Goal: Information Seeking & Learning: Learn about a topic

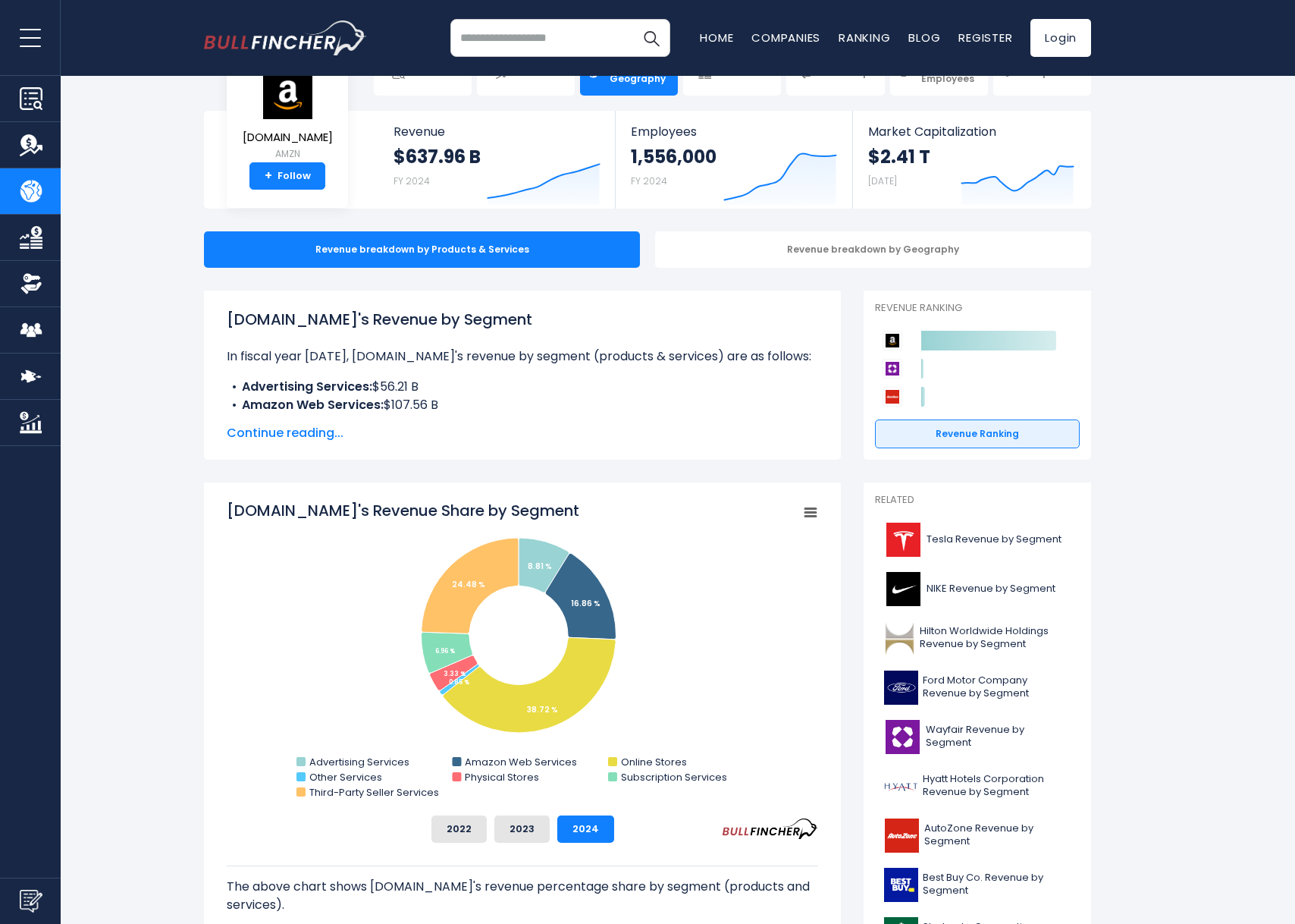
scroll to position [75, 0]
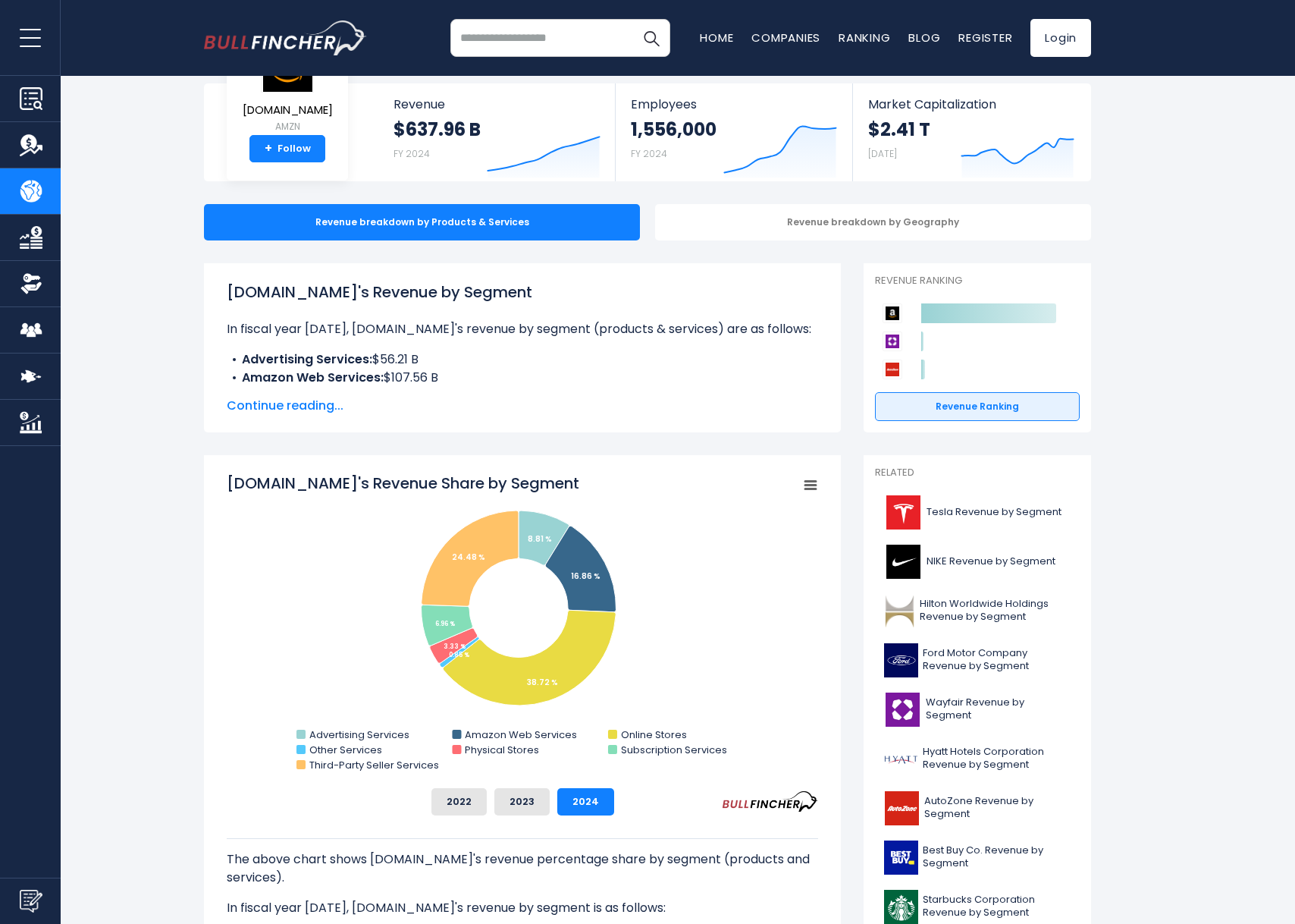
click at [304, 411] on span "Continue reading..." at bounding box center [523, 405] width 591 height 18
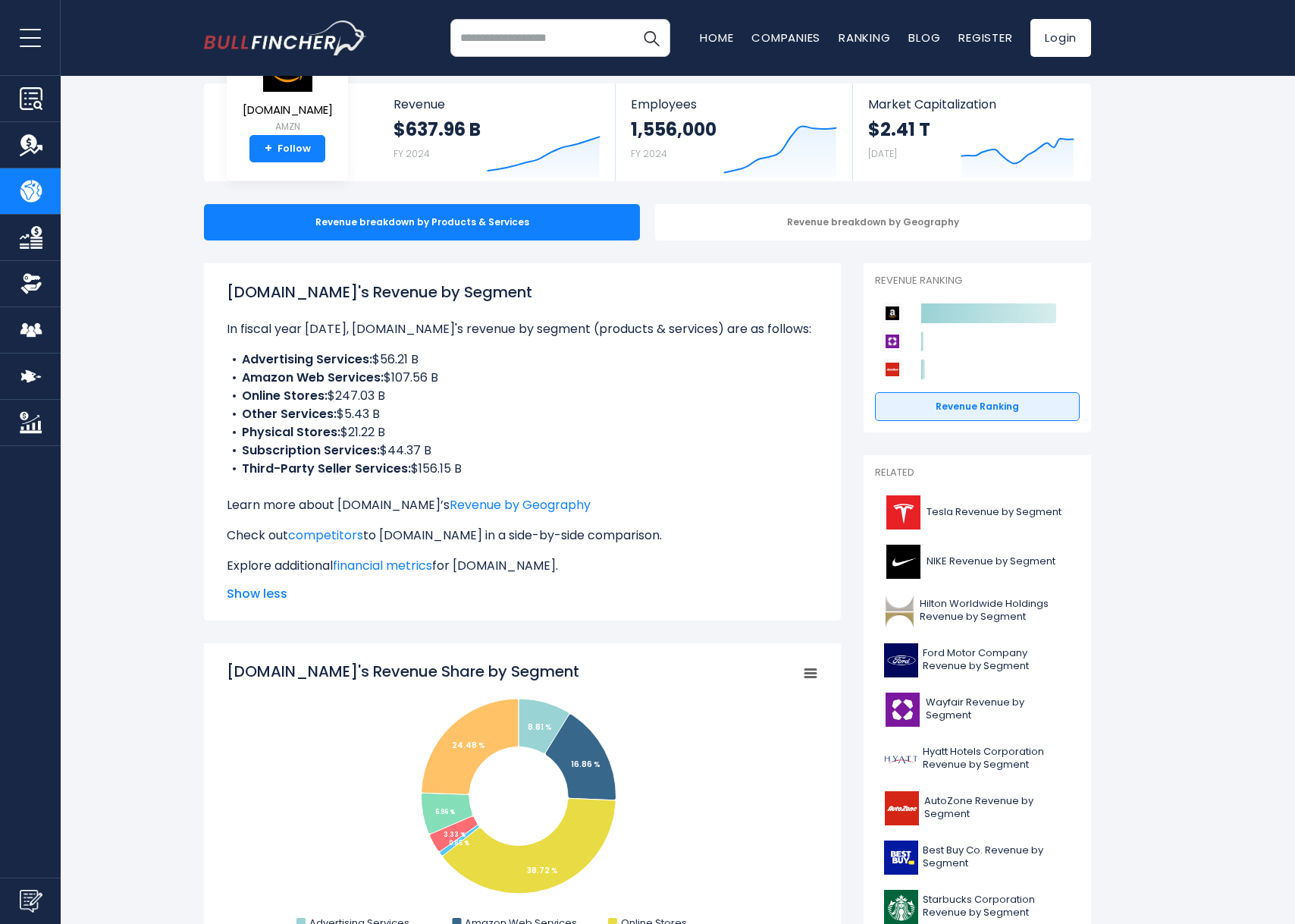
drag, startPoint x: 335, startPoint y: 404, endPoint x: 370, endPoint y: 405, distance: 35.0
click at [363, 405] on ul "Advertising Services: $56.21 B Amazon Web Services: $107.56 B Online Stores: $2…" at bounding box center [523, 414] width 591 height 128
click at [381, 406] on li "Other Services: $5.43 B" at bounding box center [523, 413] width 591 height 18
drag, startPoint x: 411, startPoint y: 458, endPoint x: 451, endPoint y: 458, distance: 40.0
click at [445, 458] on li "Subscription Services: $44.37 B" at bounding box center [523, 450] width 591 height 18
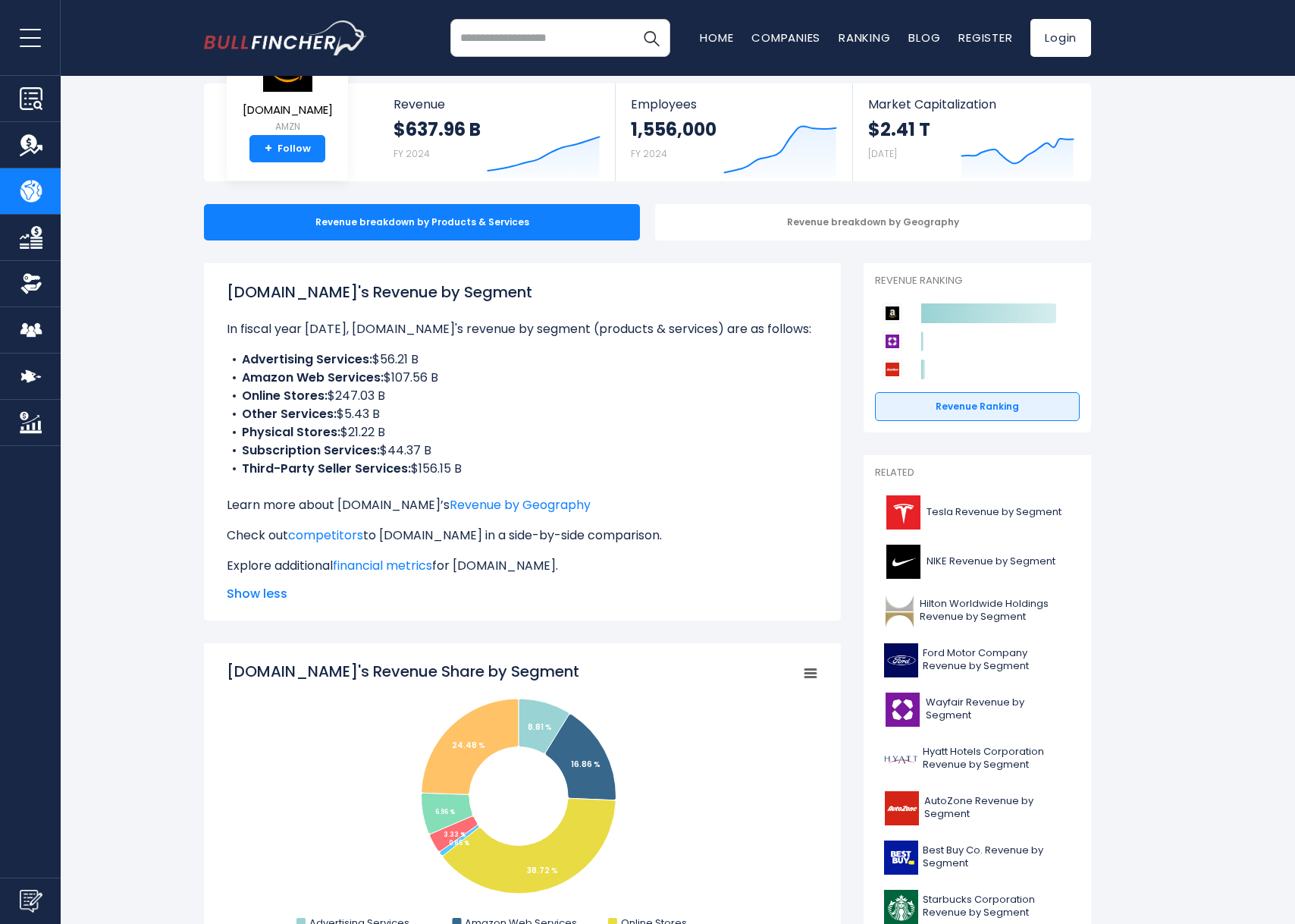
click at [454, 458] on li "Subscription Services: $44.37 B" at bounding box center [523, 450] width 591 height 18
drag, startPoint x: 408, startPoint y: 381, endPoint x: 435, endPoint y: 380, distance: 27.0
click at [435, 380] on li "Amazon Web Services: $107.56 B" at bounding box center [523, 377] width 591 height 18
drag, startPoint x: 363, startPoint y: 396, endPoint x: 389, endPoint y: 397, distance: 26.0
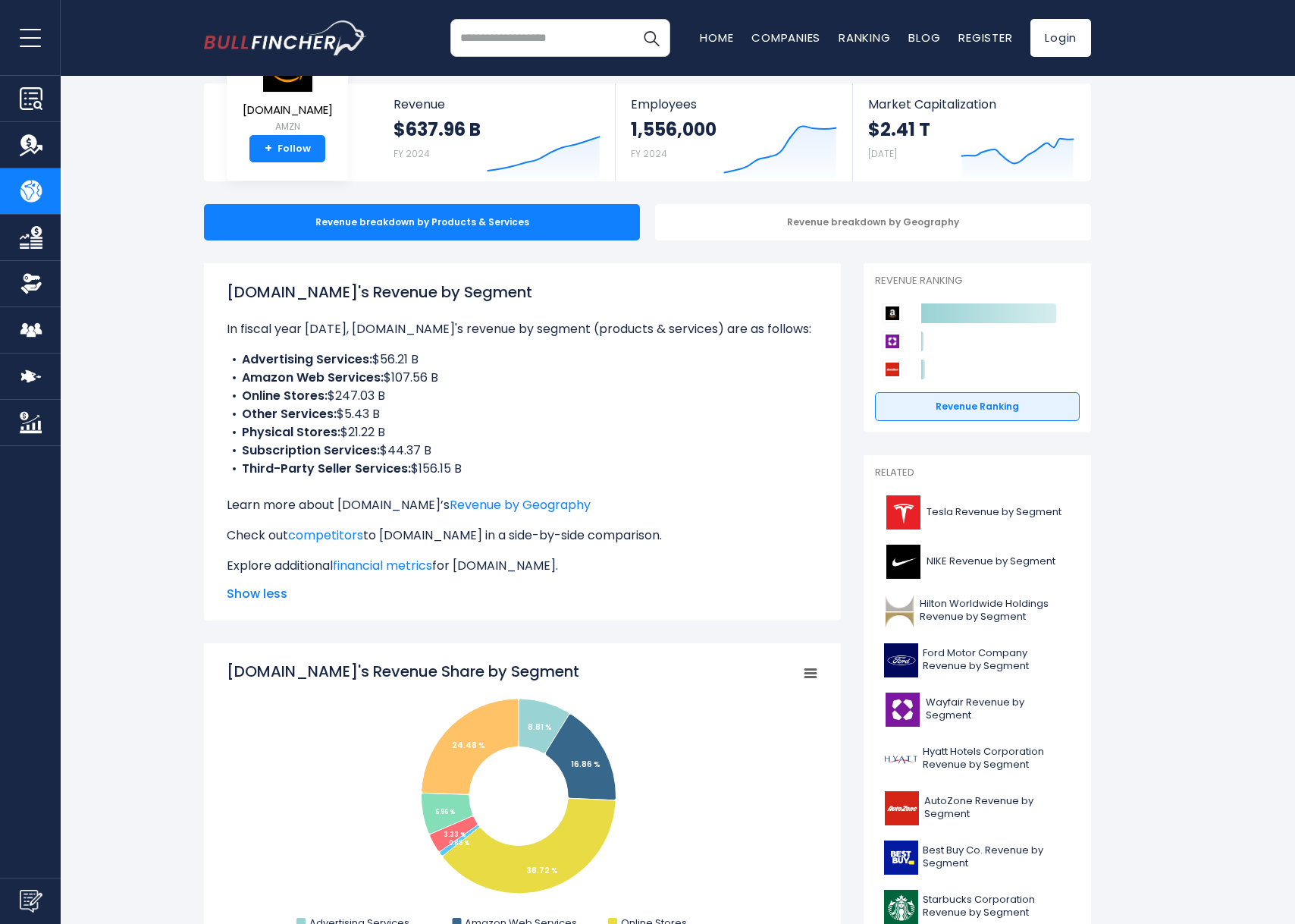
click at [389, 397] on li "Online Stores: $247.03 B" at bounding box center [523, 395] width 591 height 18
click at [385, 402] on li "Online Stores: $247.03 B" at bounding box center [523, 395] width 591 height 18
click at [393, 424] on li "Physical Stores: $21.22 B" at bounding box center [523, 432] width 591 height 18
click at [393, 424] on li "Physical Stores: $21.22 B" at bounding box center [523, 432] width 591 height 18
drag, startPoint x: 358, startPoint y: 444, endPoint x: 405, endPoint y: 445, distance: 47.0
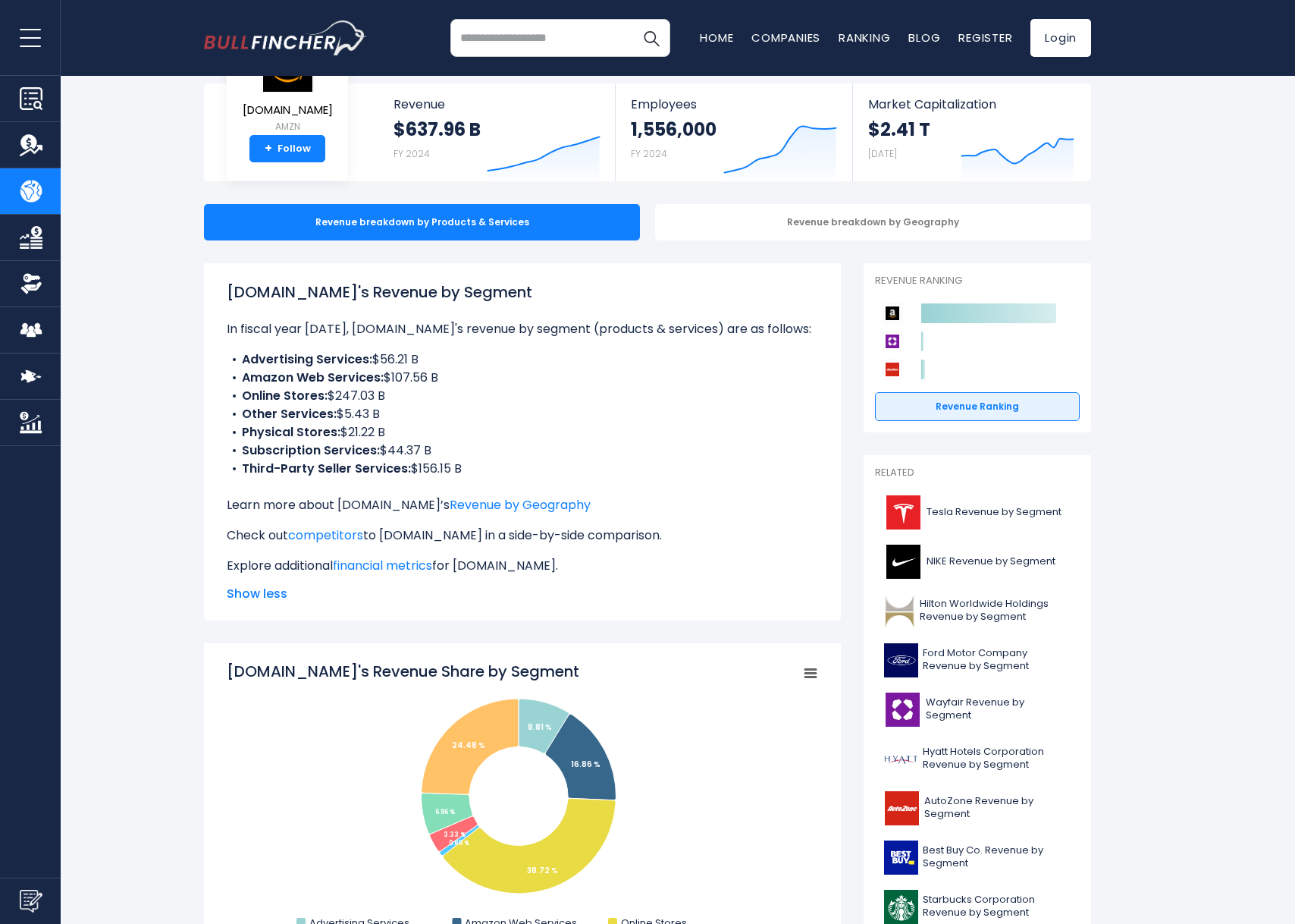
click at [403, 445] on li "Subscription Services: $44.37 B" at bounding box center [523, 450] width 591 height 18
click at [414, 445] on li "Subscription Services: $44.37 B" at bounding box center [523, 450] width 591 height 18
drag, startPoint x: 419, startPoint y: 449, endPoint x: 402, endPoint y: 450, distance: 17.0
click at [402, 450] on li "Subscription Services: $44.37 B" at bounding box center [523, 450] width 591 height 18
click at [391, 450] on li "Subscription Services: $44.37 B" at bounding box center [523, 450] width 591 height 18
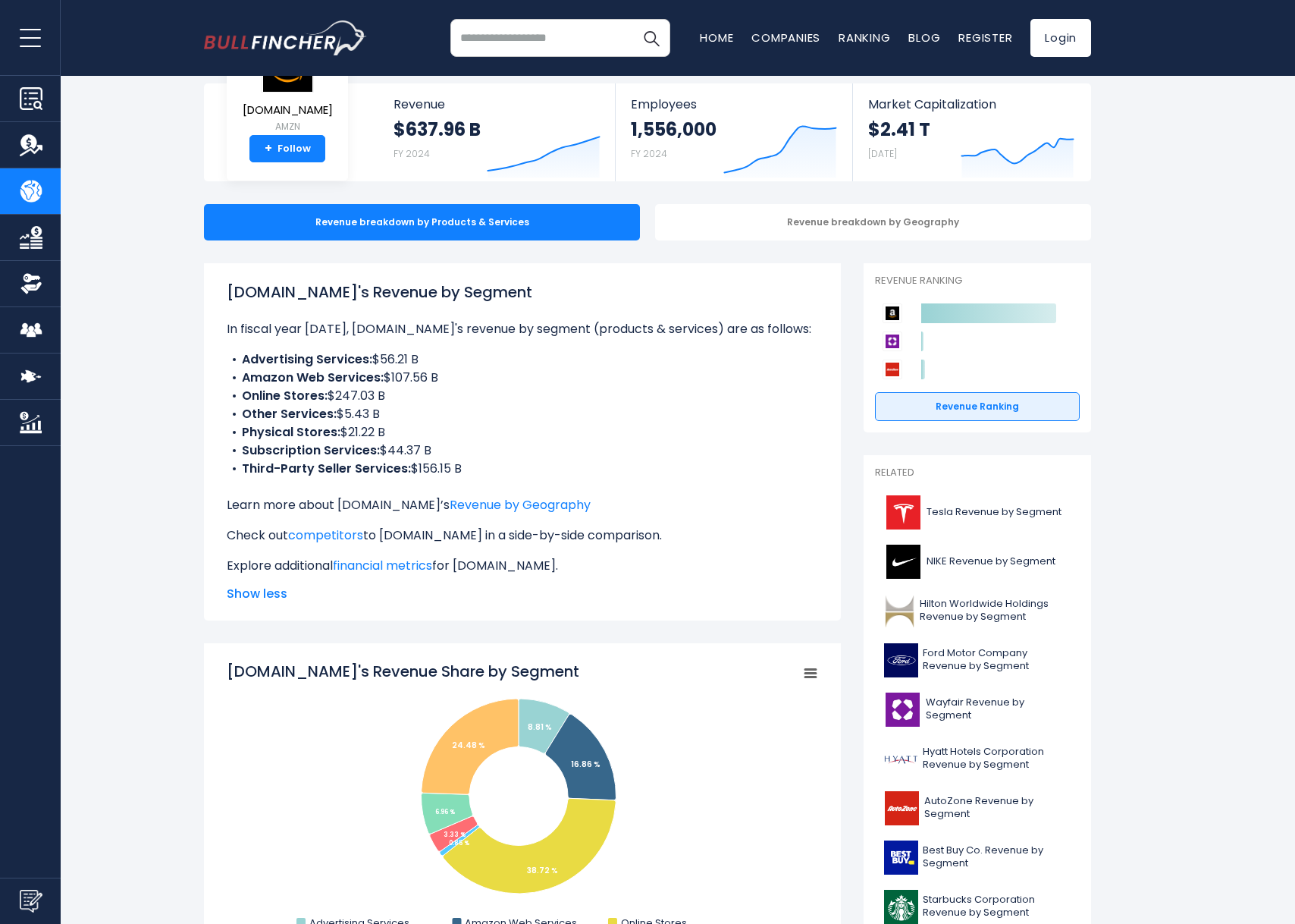
drag, startPoint x: 399, startPoint y: 449, endPoint x: 447, endPoint y: 448, distance: 48.0
click at [447, 448] on li "Subscription Services: $44.37 B" at bounding box center [523, 450] width 591 height 18
click at [447, 448] on li "Subscription Services: $44.37 B" at bounding box center [523, 450] width 591 height 18
drag, startPoint x: 470, startPoint y: 467, endPoint x: 423, endPoint y: 469, distance: 47.0
click at [423, 469] on li "Third-Party Seller Services: $156.15 B" at bounding box center [523, 468] width 591 height 18
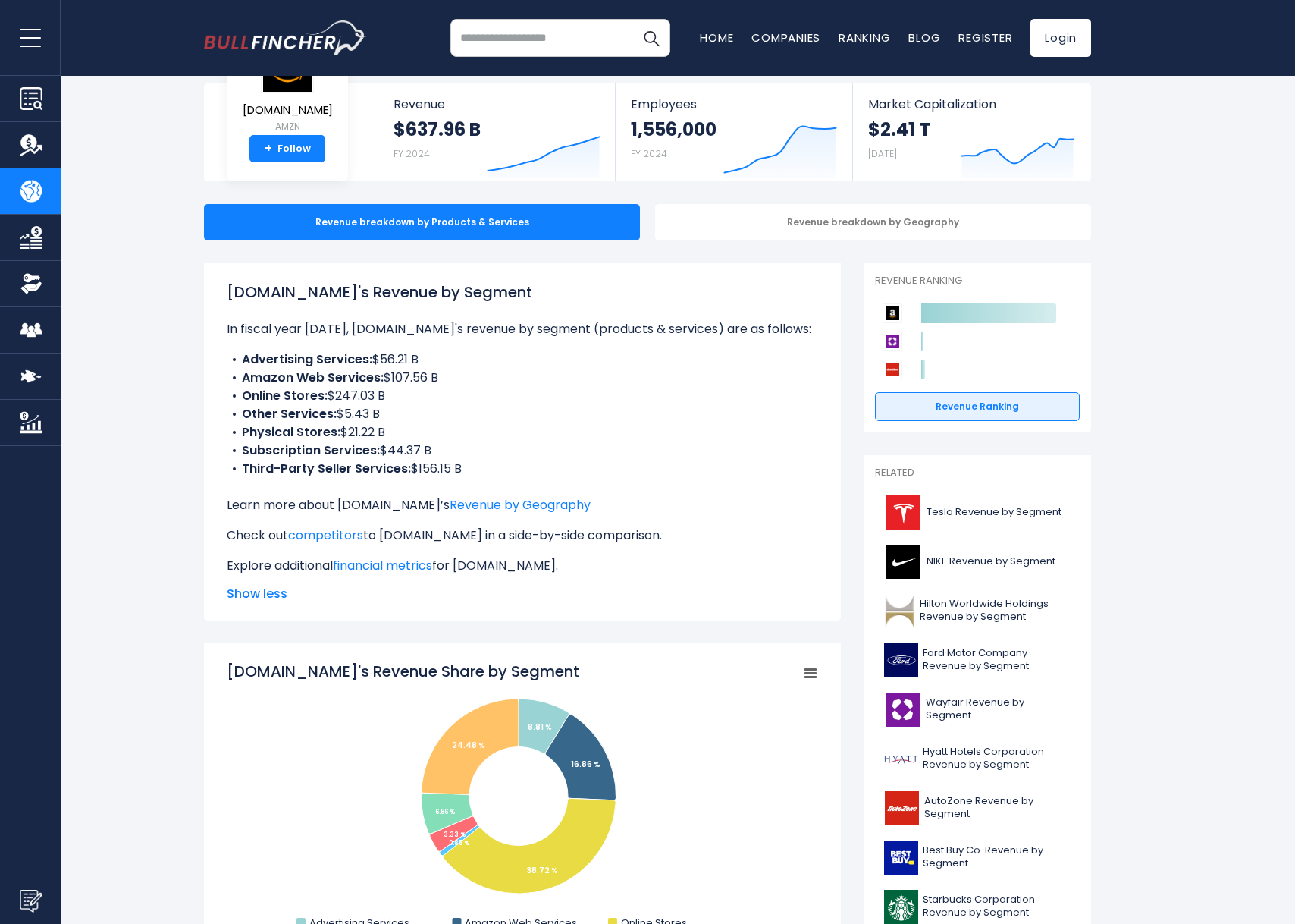
click at [423, 470] on li "Third-Party Seller Services: $156.15 B" at bounding box center [523, 468] width 591 height 18
drag, startPoint x: 453, startPoint y: 471, endPoint x: 464, endPoint y: 471, distance: 11.0
click at [464, 471] on li "Third-Party Seller Services: $156.15 B" at bounding box center [523, 468] width 591 height 18
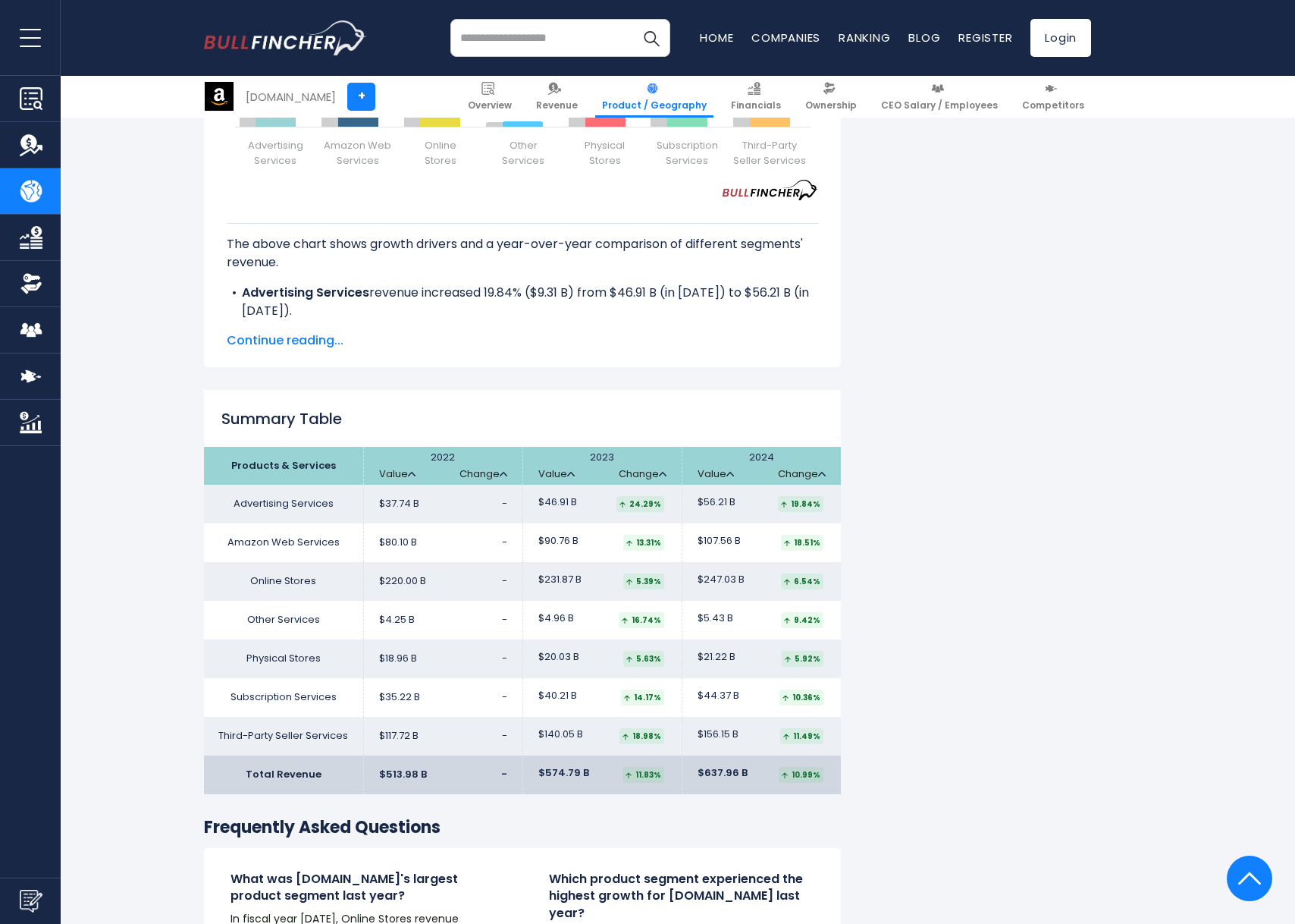
scroll to position [2427, 0]
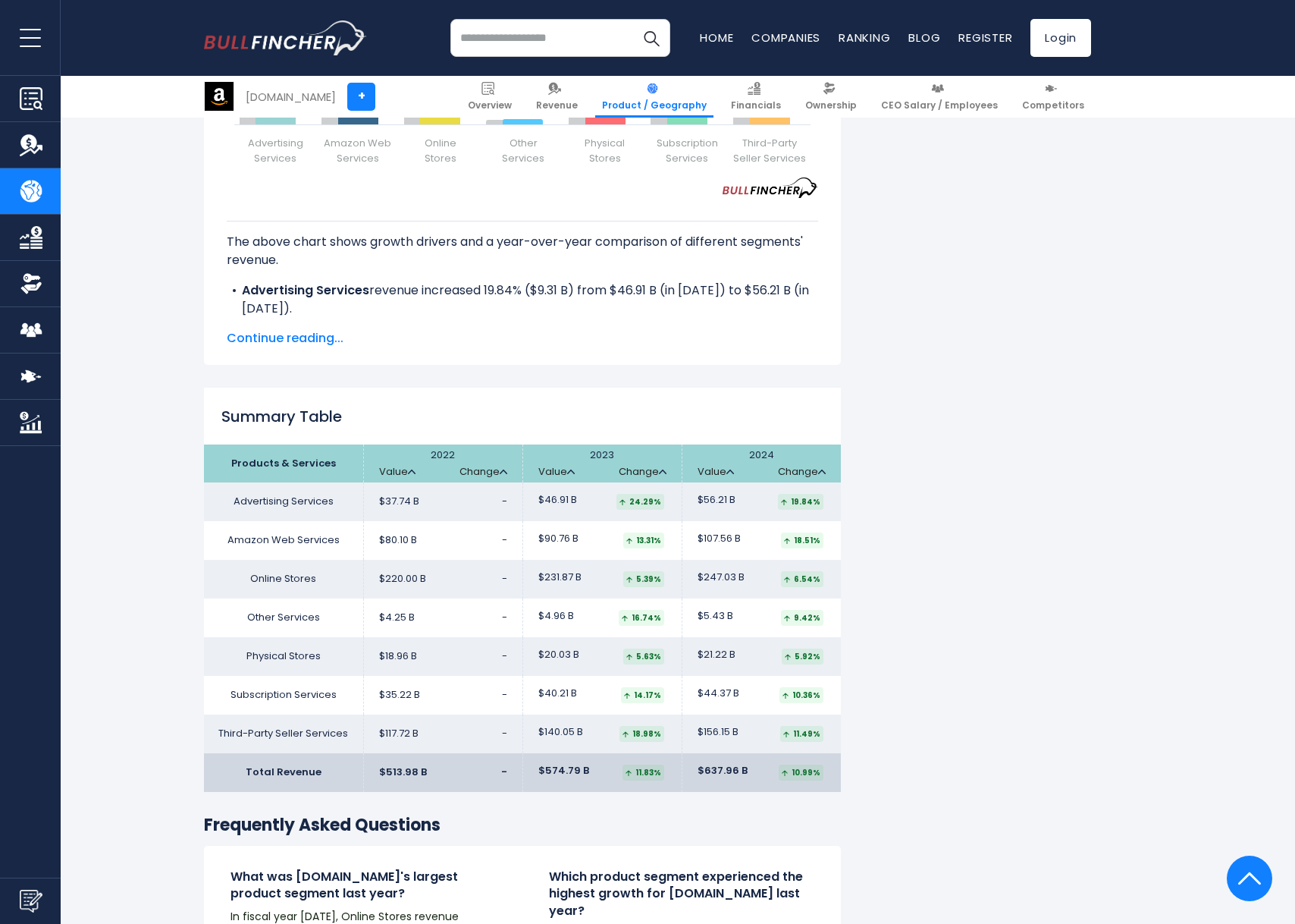
click at [840, 521] on td "$107.56 B 18.51%" at bounding box center [761, 540] width 159 height 39
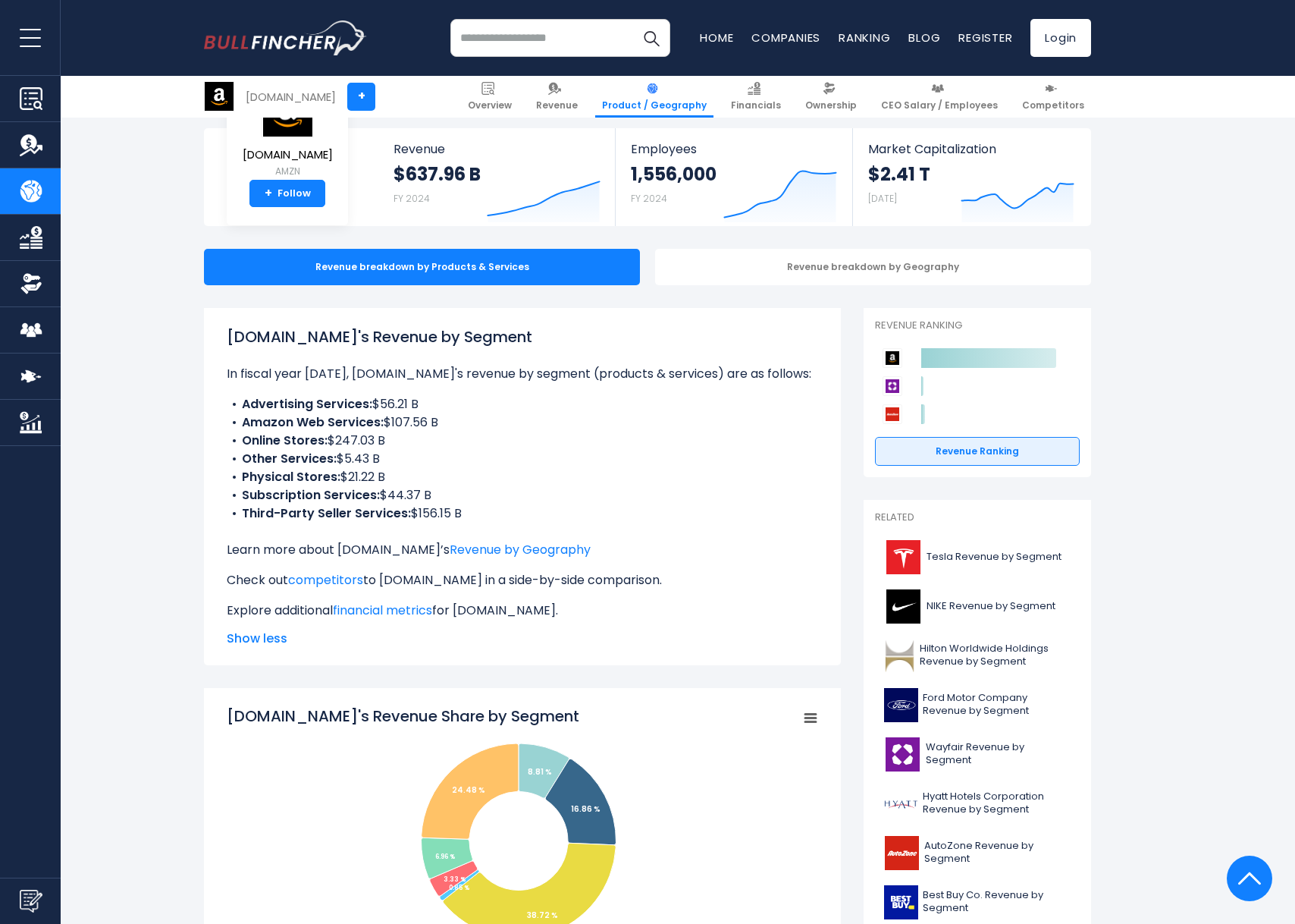
scroll to position [0, 0]
